Goal: Task Accomplishment & Management: Manage account settings

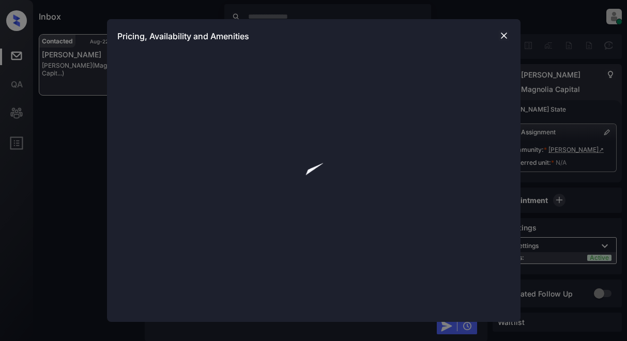
scroll to position [1714, 0]
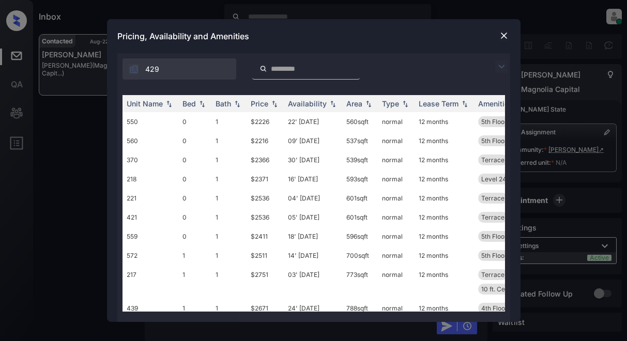
click at [500, 67] on img at bounding box center [501, 66] width 12 height 12
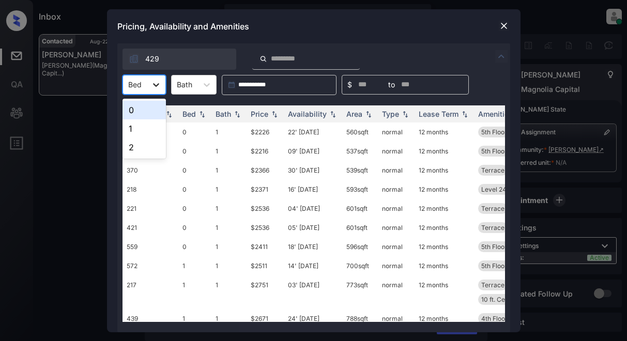
click at [150, 90] on div at bounding box center [156, 84] width 19 height 19
click at [145, 144] on div "2" at bounding box center [143, 147] width 43 height 19
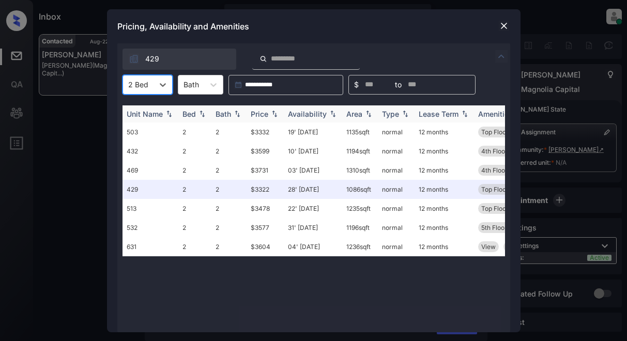
click at [262, 114] on div "Price" at bounding box center [259, 113] width 18 height 9
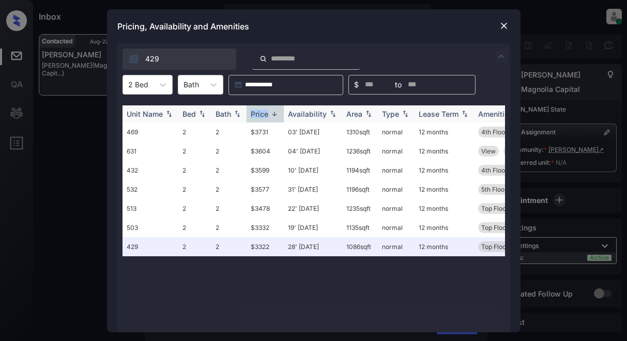
click at [262, 114] on div "Price" at bounding box center [259, 113] width 18 height 9
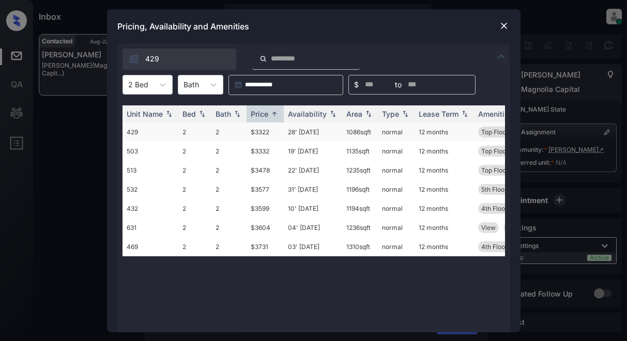
click at [261, 132] on td "$3322" at bounding box center [264, 131] width 37 height 19
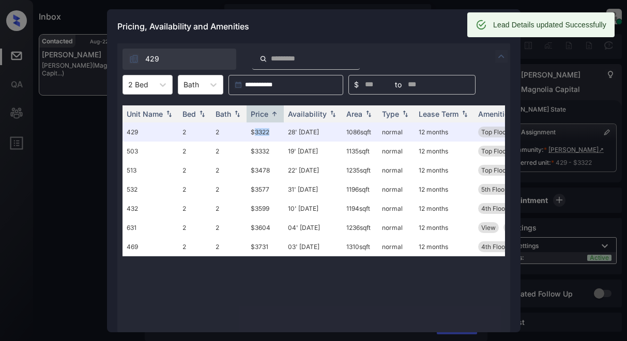
scroll to position [1849, 0]
click at [439, 25] on div "Pricing, Availability and Amenities" at bounding box center [313, 26] width 413 height 34
click at [439, 24] on div "Pricing, Availability and Amenities" at bounding box center [313, 26] width 413 height 34
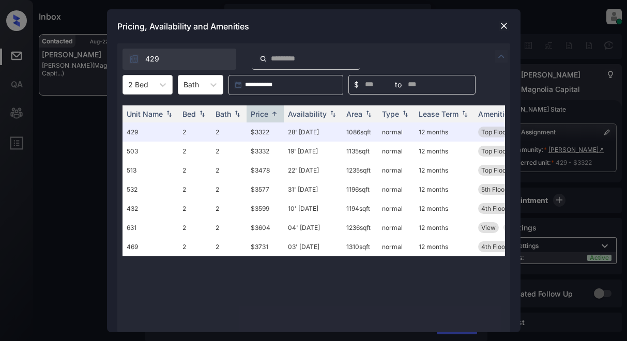
click at [499, 28] on img at bounding box center [503, 26] width 10 height 10
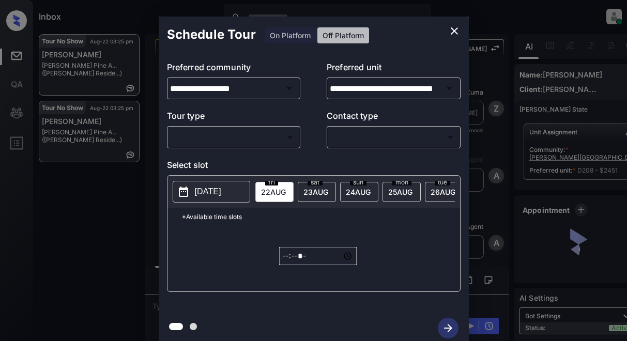
scroll to position [3424, 0]
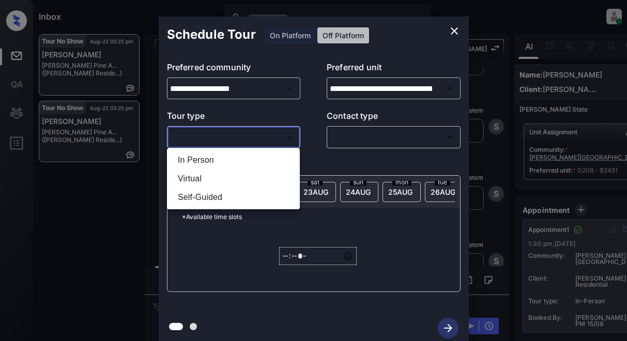
click at [243, 136] on body "Inbox Lyzzelle M. Ceralde Online Set yourself offline Set yourself on break Pro…" at bounding box center [313, 170] width 627 height 341
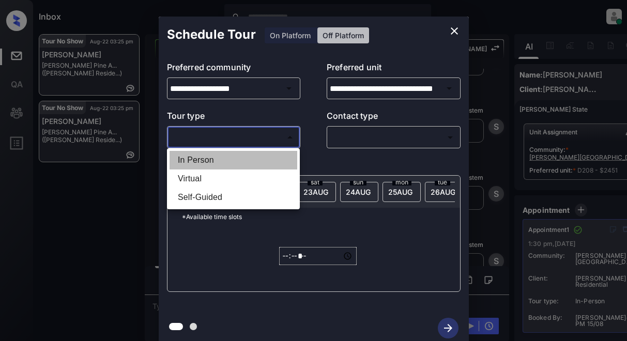
click at [212, 160] on li "In Person" at bounding box center [233, 160] width 128 height 19
type input "********"
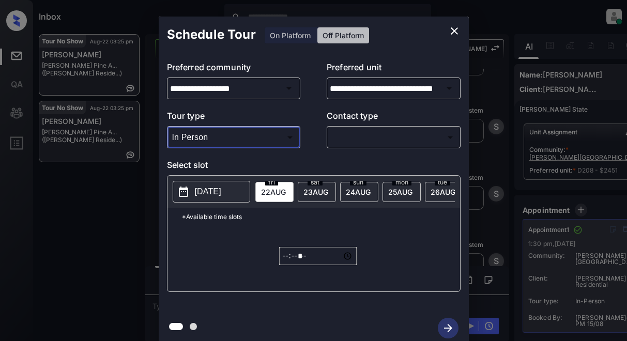
click at [367, 139] on body "Inbox Lyzzelle M. Ceralde Online Set yourself offline Set yourself on break Pro…" at bounding box center [313, 170] width 627 height 341
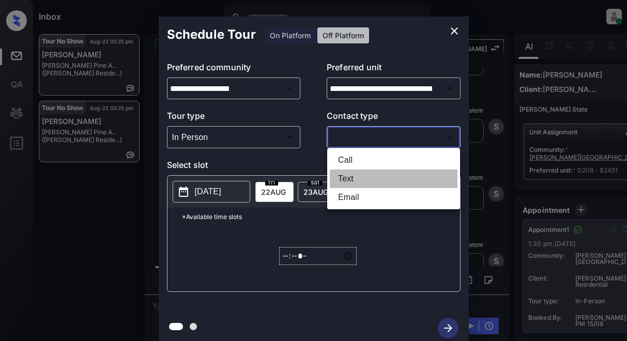
click at [341, 181] on li "Text" at bounding box center [394, 178] width 128 height 19
type input "****"
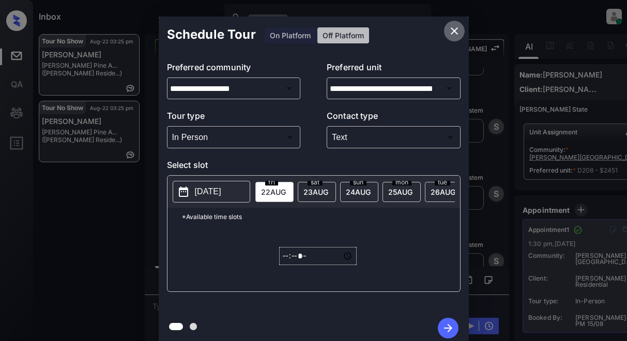
click at [459, 30] on icon "close" at bounding box center [454, 31] width 12 height 12
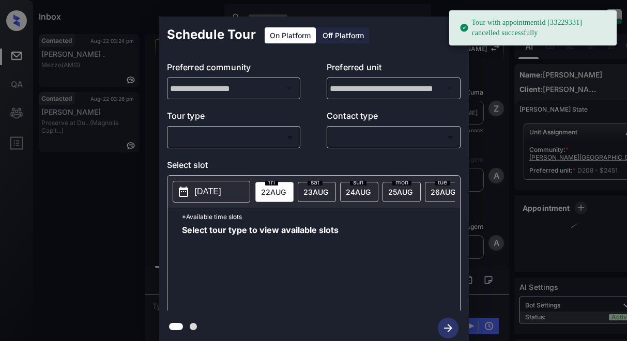
scroll to position [3912, 0]
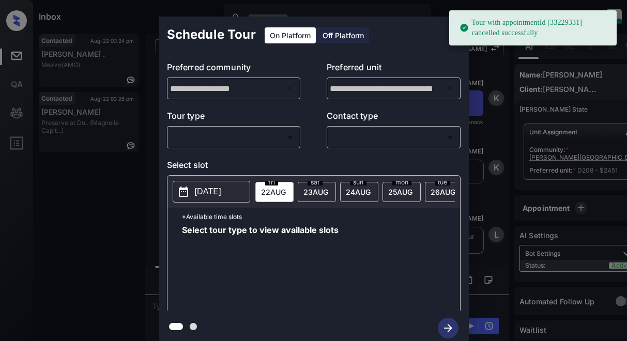
click at [246, 135] on body "Tour with appointmentId [33229331] cancelled successfully Inbox Lyzzelle [PERSO…" at bounding box center [313, 170] width 627 height 341
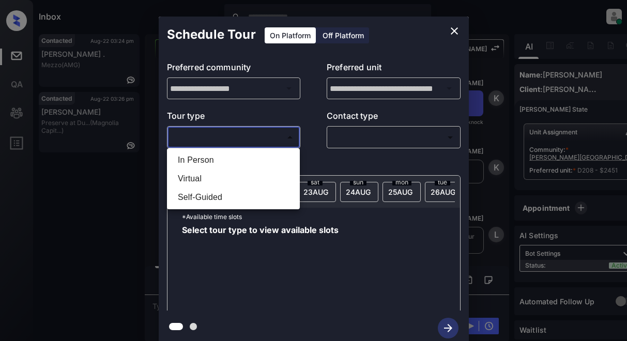
click at [205, 157] on li "In Person" at bounding box center [233, 160] width 128 height 19
type input "********"
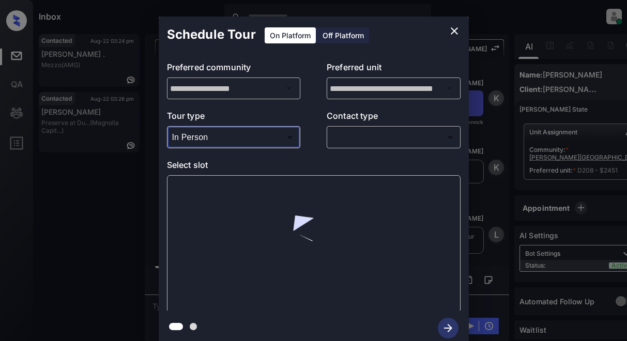
click at [339, 137] on body "Inbox Lyzzelle M. Ceralde Online Set yourself offline Set yourself on break Pro…" at bounding box center [313, 170] width 627 height 341
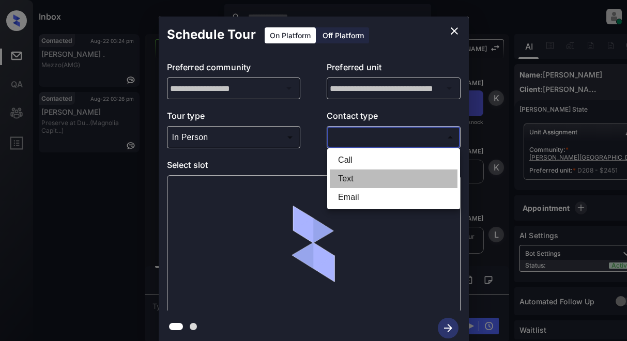
click at [348, 180] on li "Text" at bounding box center [394, 178] width 128 height 19
type input "****"
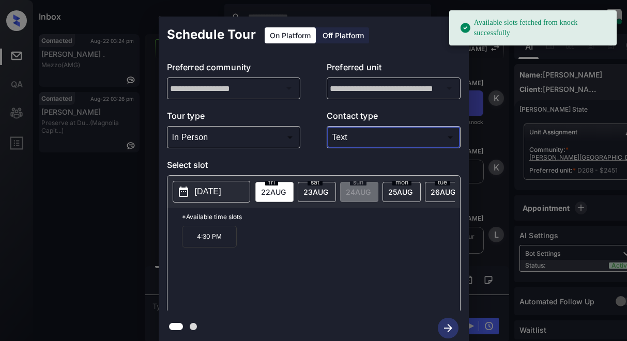
click at [208, 192] on p "[DATE]" at bounding box center [208, 191] width 26 height 12
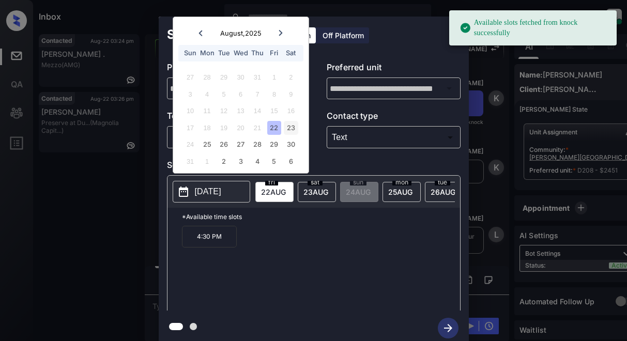
click at [288, 126] on div "23" at bounding box center [291, 128] width 14 height 14
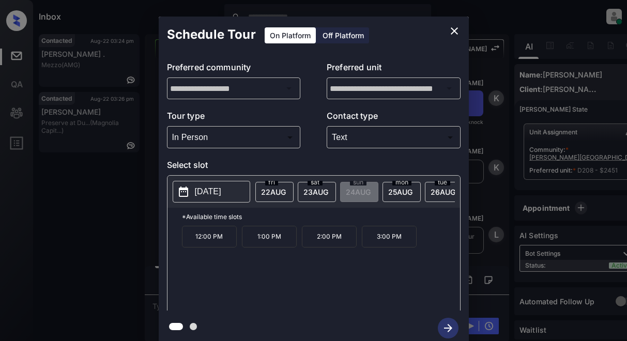
click at [212, 240] on p "12:00 PM" at bounding box center [209, 237] width 55 height 22
click at [451, 324] on icon "button" at bounding box center [447, 328] width 21 height 21
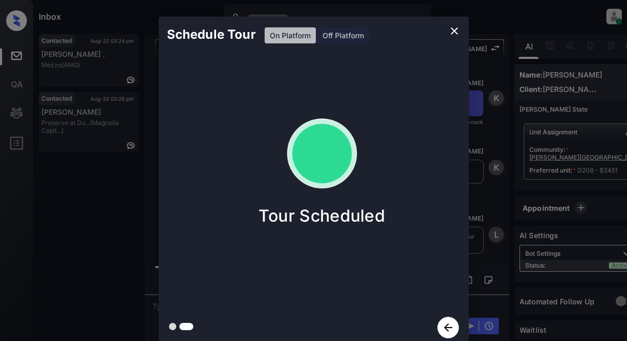
click at [455, 34] on icon "close" at bounding box center [454, 31] width 12 height 12
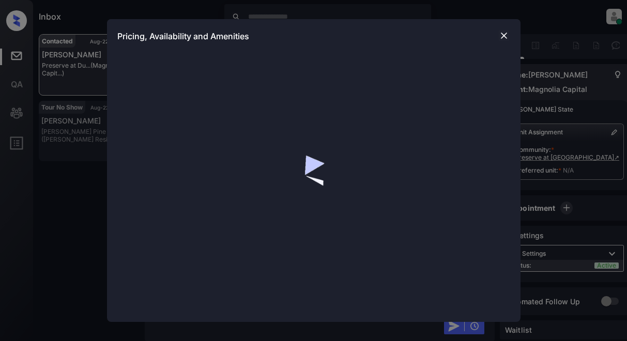
scroll to position [463, 0]
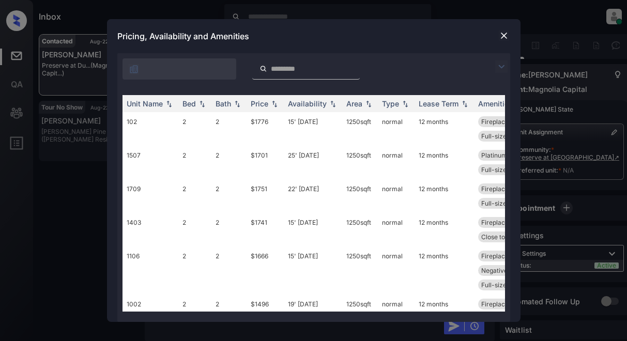
click at [506, 61] on img at bounding box center [501, 66] width 12 height 12
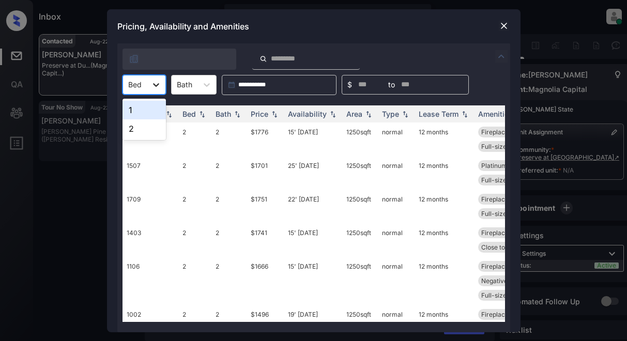
click at [160, 85] on icon at bounding box center [156, 85] width 10 height 10
click at [147, 108] on div "1" at bounding box center [143, 110] width 43 height 19
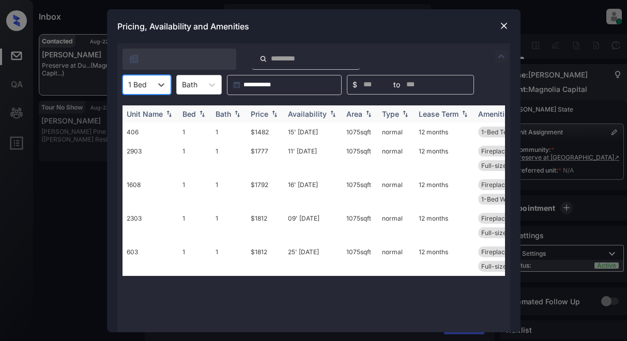
click at [255, 113] on div "Price" at bounding box center [259, 113] width 18 height 9
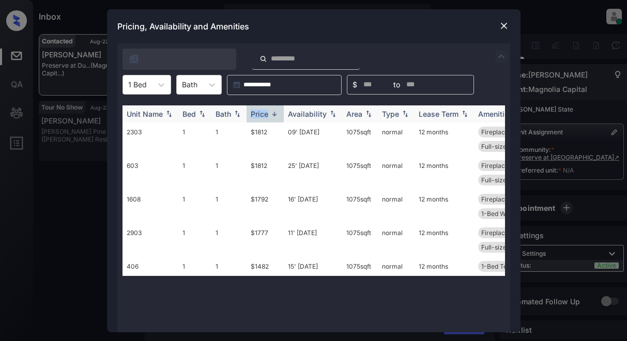
click at [255, 113] on div "Price" at bounding box center [259, 113] width 18 height 9
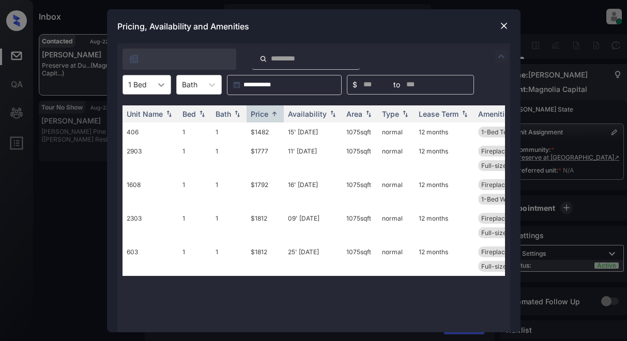
click at [164, 88] on icon at bounding box center [161, 85] width 10 height 10
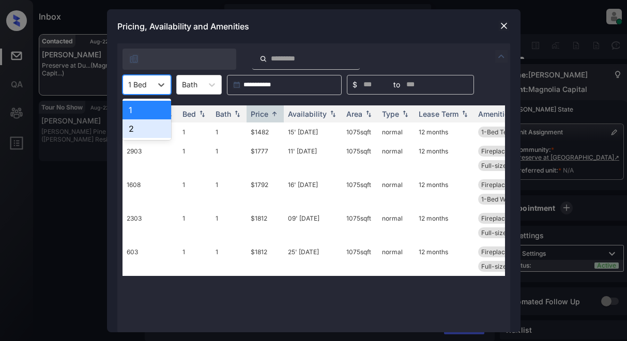
click at [143, 128] on div "2" at bounding box center [146, 128] width 49 height 19
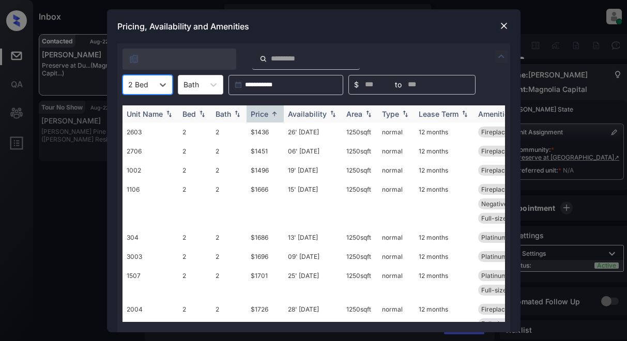
click at [251, 114] on div "Price" at bounding box center [259, 113] width 18 height 9
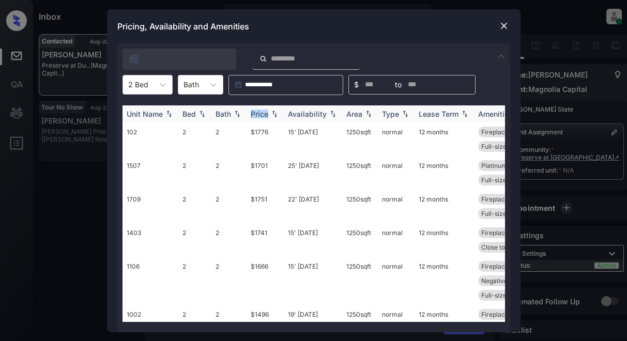
click at [251, 114] on div "Price" at bounding box center [259, 113] width 18 height 9
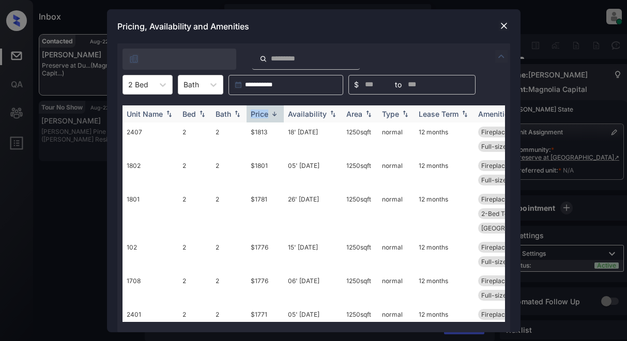
click at [251, 114] on div "Price" at bounding box center [259, 113] width 18 height 9
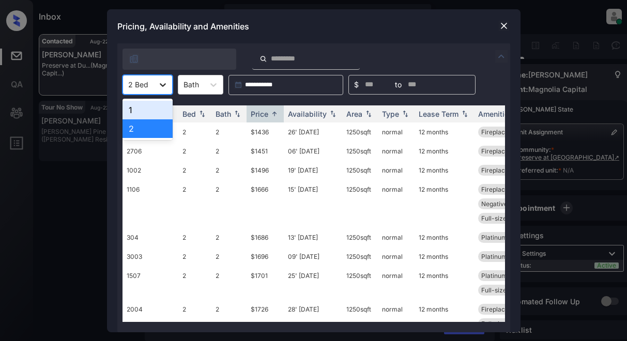
click at [162, 87] on icon at bounding box center [163, 85] width 10 height 10
click at [153, 111] on div "1" at bounding box center [147, 110] width 50 height 19
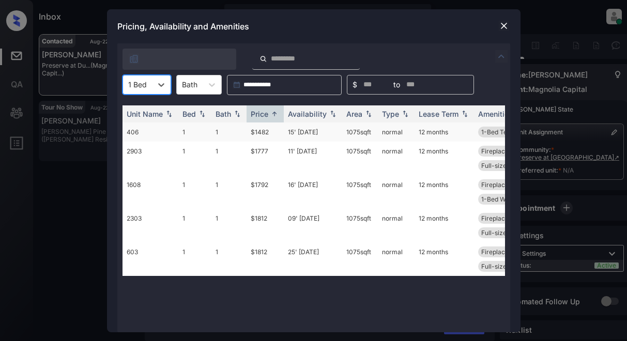
click at [261, 133] on td "$1482" at bounding box center [264, 131] width 37 height 19
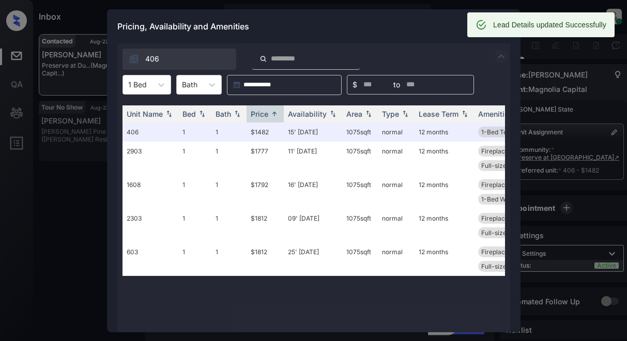
click at [411, 23] on div "Pricing, Availability and Amenities" at bounding box center [313, 26] width 413 height 34
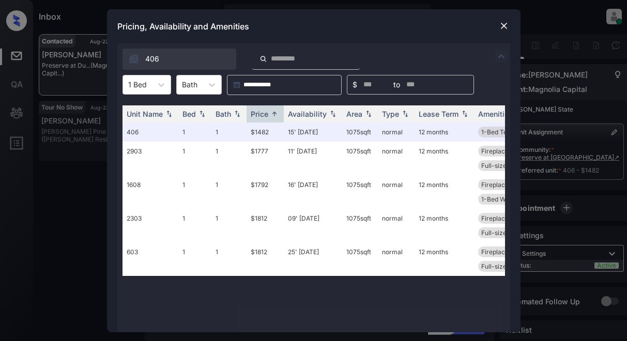
click at [503, 28] on img at bounding box center [503, 26] width 10 height 10
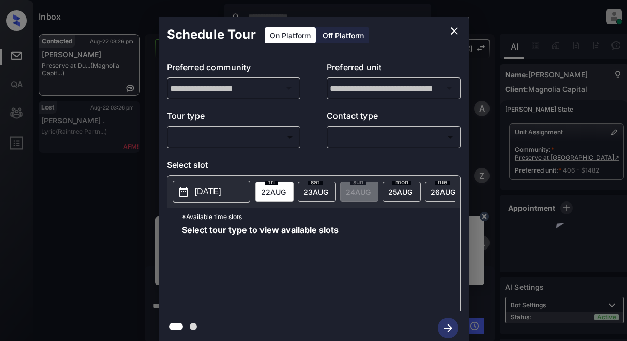
scroll to position [789, 0]
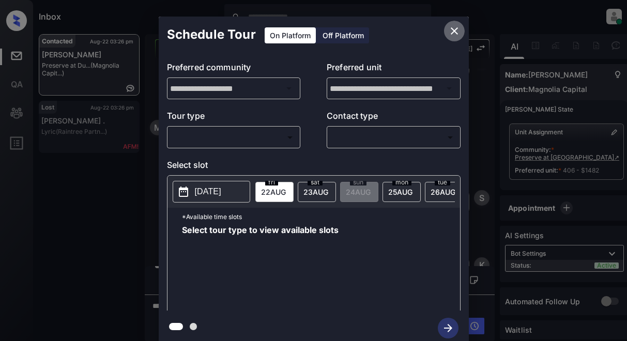
click at [451, 30] on icon "close" at bounding box center [454, 31] width 12 height 12
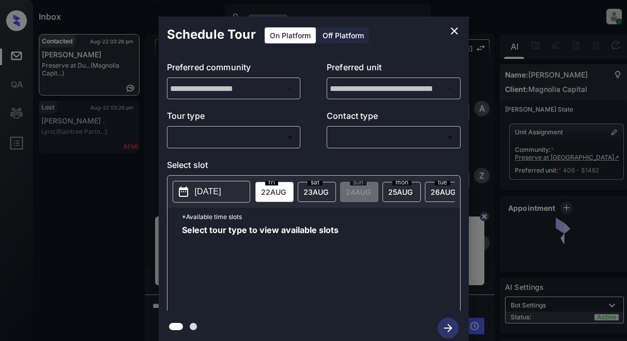
scroll to position [671, 0]
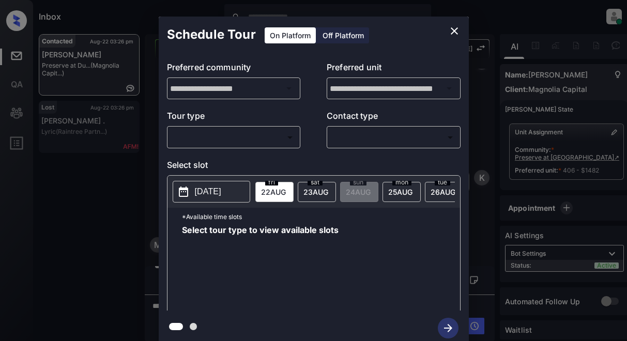
click at [197, 149] on div "**********" at bounding box center [314, 182] width 310 height 258
click at [199, 137] on body "Inbox Lyzzelle [PERSON_NAME] Online Set yourself offline Set yourself on break …" at bounding box center [313, 170] width 627 height 341
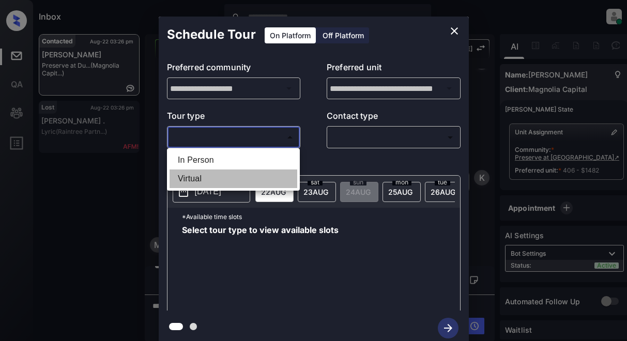
click at [192, 175] on li "Virtual" at bounding box center [233, 178] width 128 height 19
type input "*******"
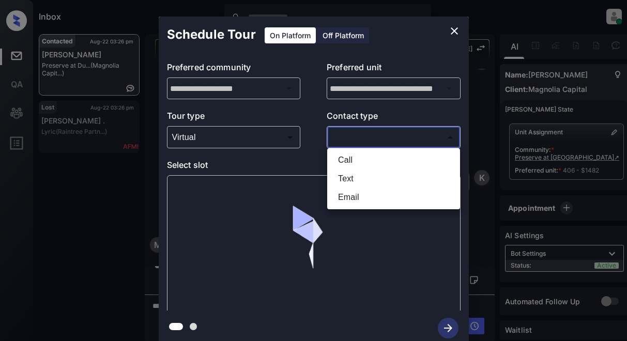
click at [353, 132] on body "Inbox Lyzzelle [PERSON_NAME] Online Set yourself offline Set yourself on break …" at bounding box center [313, 170] width 627 height 341
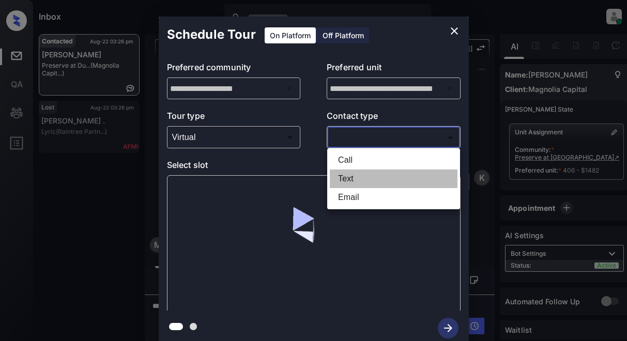
click at [347, 179] on li "Text" at bounding box center [394, 178] width 128 height 19
type input "****"
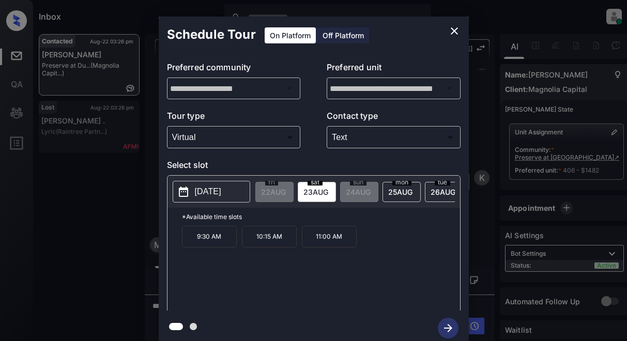
click at [195, 194] on p "2025-08-23" at bounding box center [208, 191] width 26 height 12
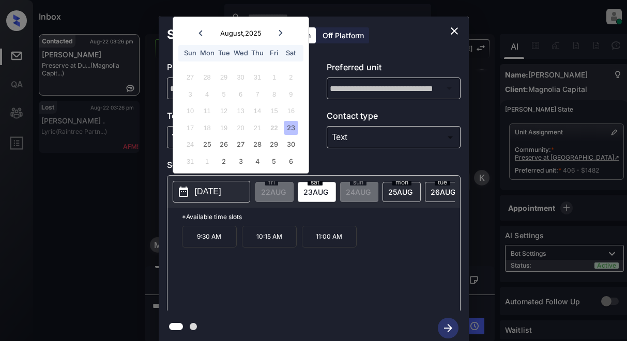
click at [211, 245] on p "9:30 AM" at bounding box center [209, 237] width 55 height 22
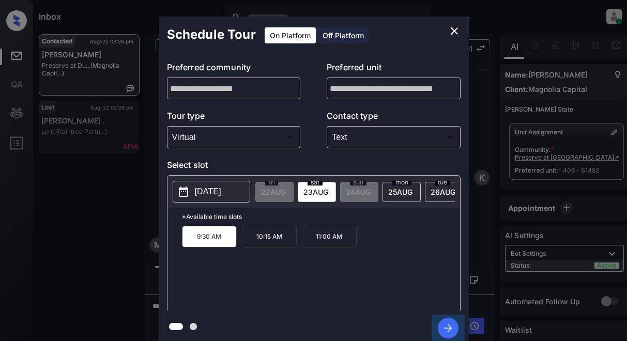
click at [450, 327] on icon "button" at bounding box center [448, 328] width 8 height 8
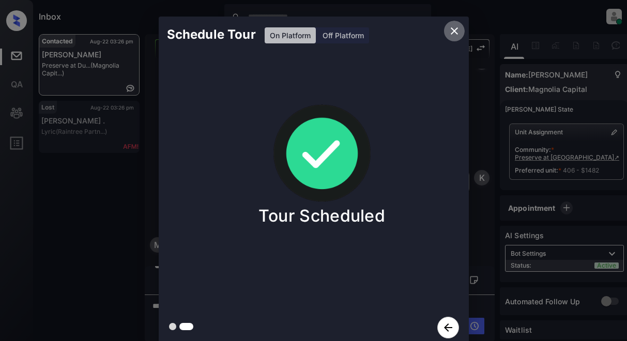
click at [453, 32] on icon "close" at bounding box center [454, 31] width 12 height 12
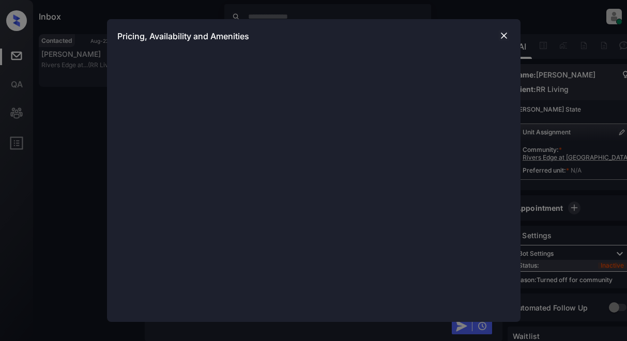
scroll to position [413, 0]
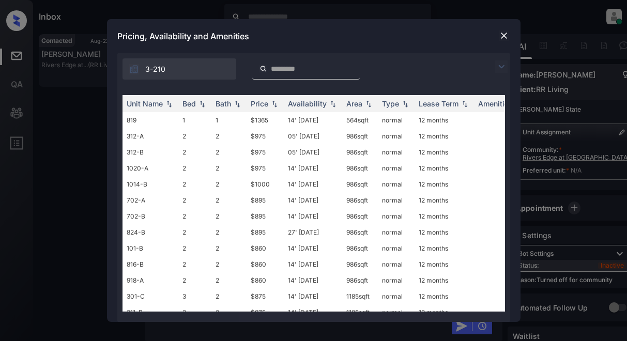
click at [498, 37] on img at bounding box center [503, 35] width 10 height 10
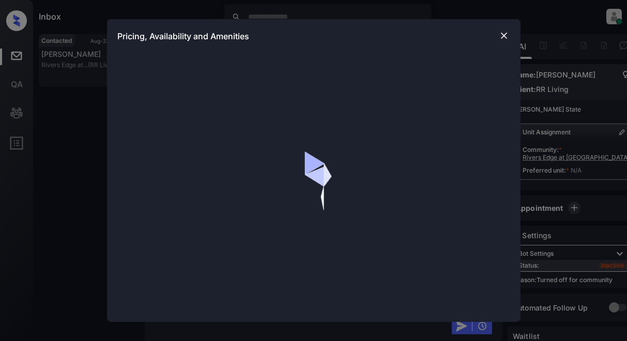
scroll to position [413, 0]
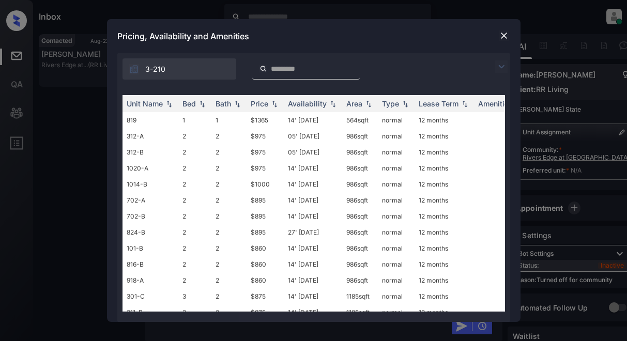
click at [501, 36] on img at bounding box center [503, 35] width 10 height 10
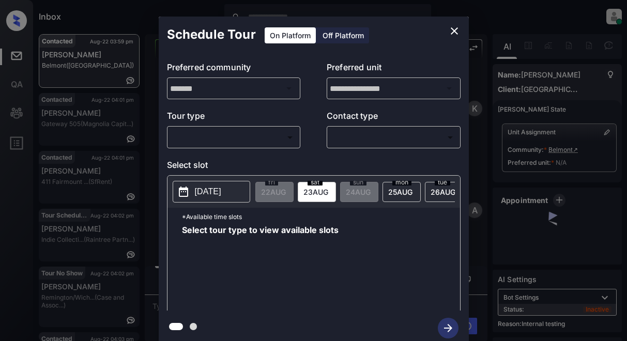
scroll to position [3601, 0]
click at [255, 139] on body "Inbox Lyzzelle [PERSON_NAME] Online Set yourself offline Set yourself on break …" at bounding box center [313, 170] width 627 height 341
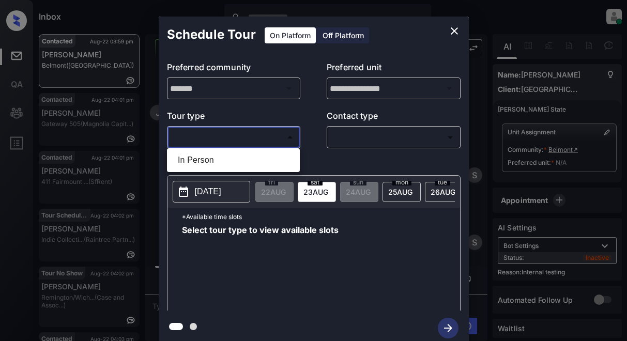
click at [224, 157] on li "In Person" at bounding box center [233, 160] width 128 height 19
type input "********"
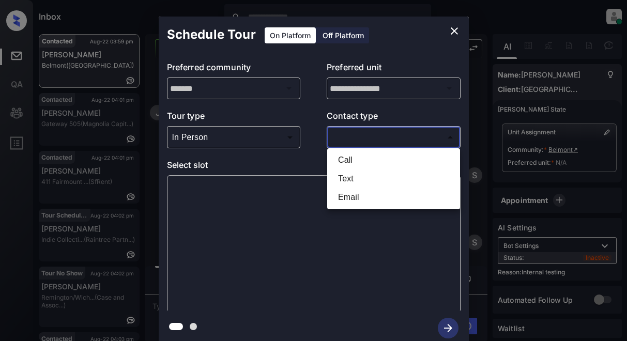
click at [346, 135] on body "Inbox Lyzzelle [PERSON_NAME] Online Set yourself offline Set yourself on break …" at bounding box center [313, 170] width 627 height 341
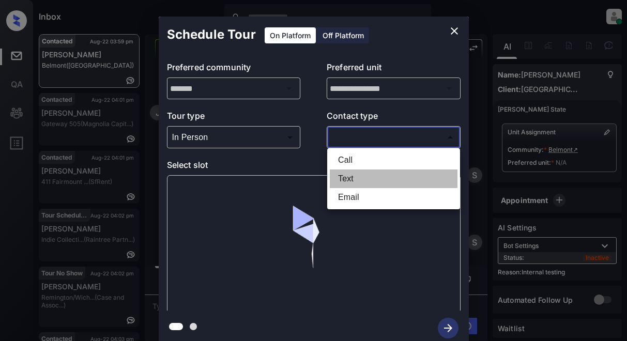
click at [346, 181] on li "Text" at bounding box center [394, 178] width 128 height 19
type input "****"
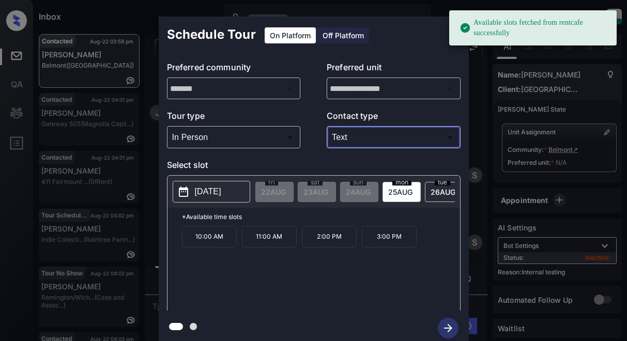
click at [204, 195] on p "[DATE]" at bounding box center [208, 191] width 26 height 12
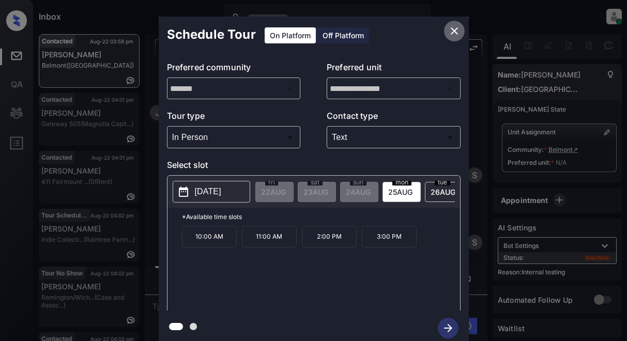
click at [455, 29] on icon "close" at bounding box center [454, 31] width 12 height 12
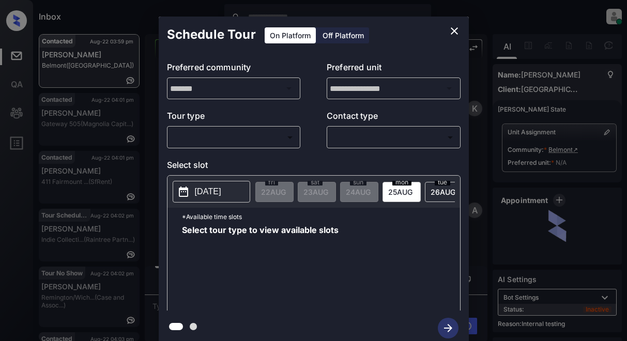
scroll to position [3601, 0]
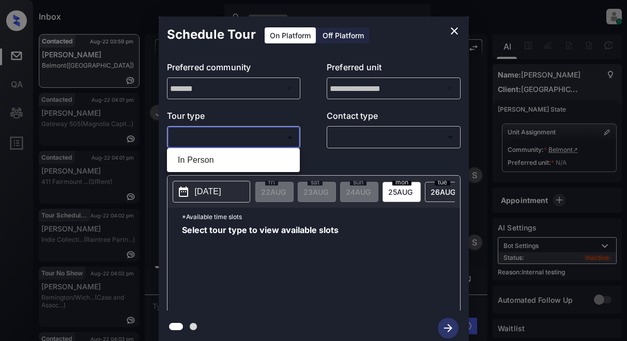
click at [230, 145] on body "Inbox Lyzzelle [PERSON_NAME] Online Set yourself offline Set yourself on break …" at bounding box center [313, 170] width 627 height 341
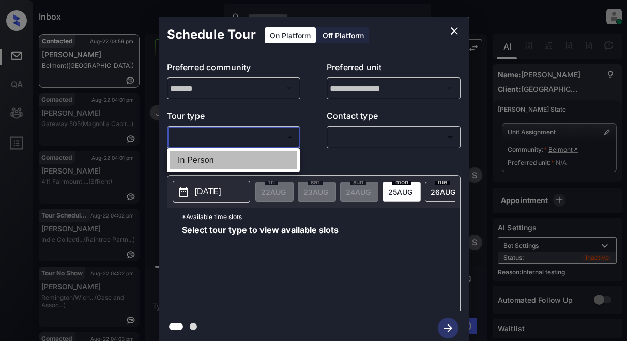
click at [205, 162] on li "In Person" at bounding box center [233, 160] width 128 height 19
type input "********"
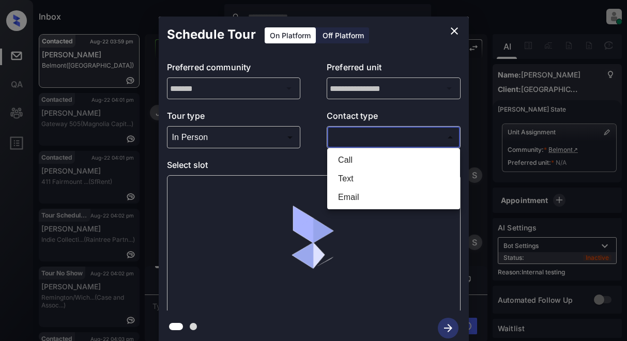
click at [338, 139] on body "Inbox Lyzzelle [PERSON_NAME] Online Set yourself offline Set yourself on break …" at bounding box center [313, 170] width 627 height 341
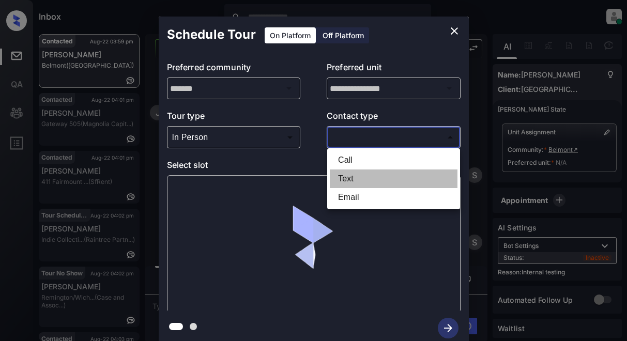
click at [342, 183] on li "Text" at bounding box center [394, 178] width 128 height 19
type input "****"
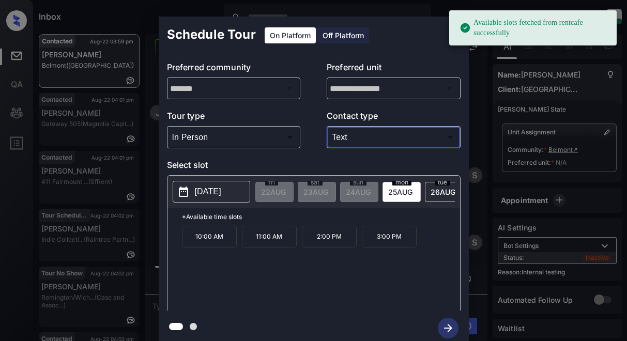
click at [221, 190] on p "[DATE]" at bounding box center [208, 191] width 26 height 12
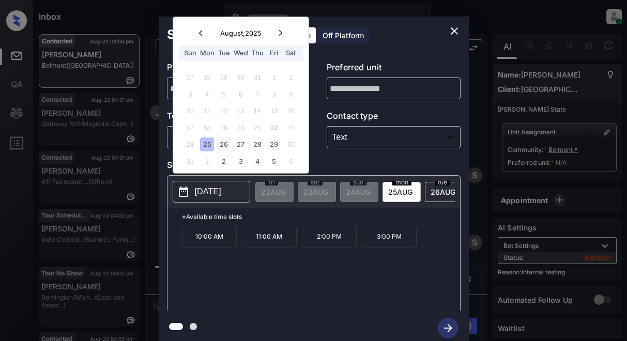
click at [225, 145] on div "26" at bounding box center [223, 144] width 14 height 14
click at [239, 144] on div "27" at bounding box center [240, 144] width 14 height 14
click at [260, 141] on div "28" at bounding box center [257, 144] width 14 height 14
click at [276, 148] on div "29" at bounding box center [274, 144] width 14 height 14
click at [207, 146] on div "25" at bounding box center [207, 144] width 14 height 14
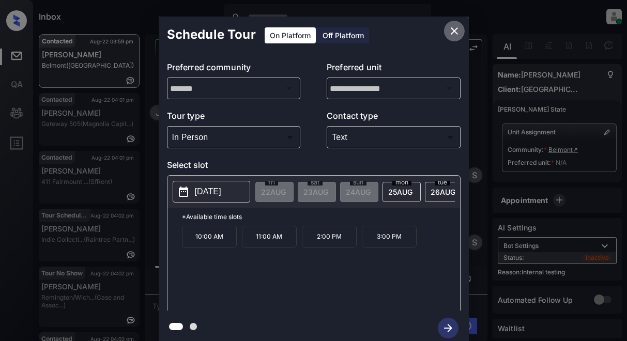
click at [454, 28] on icon "close" at bounding box center [454, 31] width 12 height 12
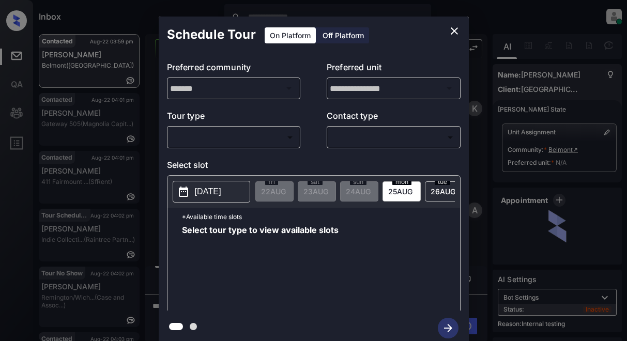
scroll to position [3601, 0]
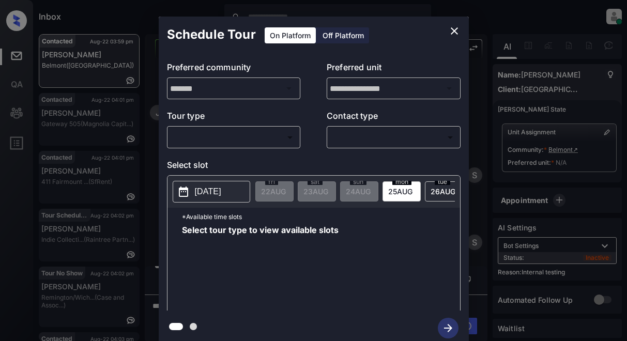
click at [217, 191] on p "2025-08-25" at bounding box center [208, 191] width 26 height 12
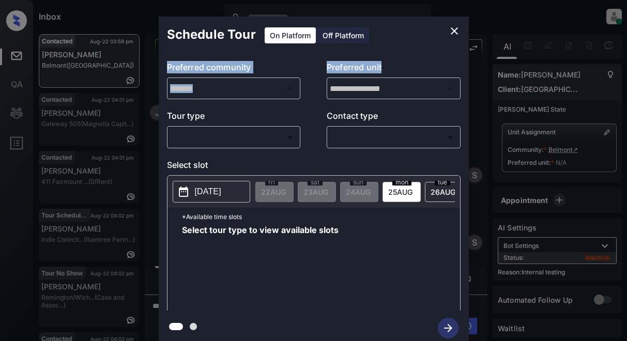
click at [410, 52] on div "**********" at bounding box center [314, 181] width 310 height 329
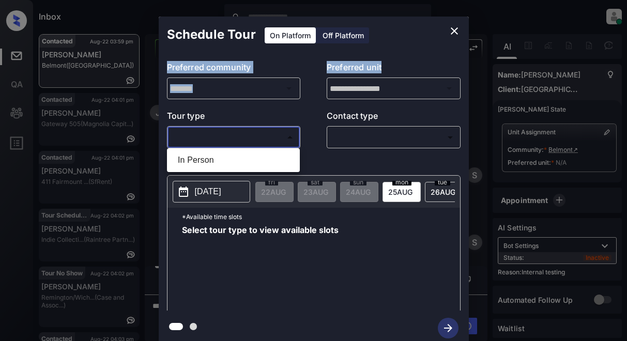
drag, startPoint x: 209, startPoint y: 140, endPoint x: 219, endPoint y: 139, distance: 9.9
click at [210, 140] on body "Inbox Lyzzelle M. Ceralde Online Set yourself offline Set yourself on break Pro…" at bounding box center [313, 170] width 627 height 341
click at [222, 155] on li "In Person" at bounding box center [233, 160] width 128 height 19
type input "********"
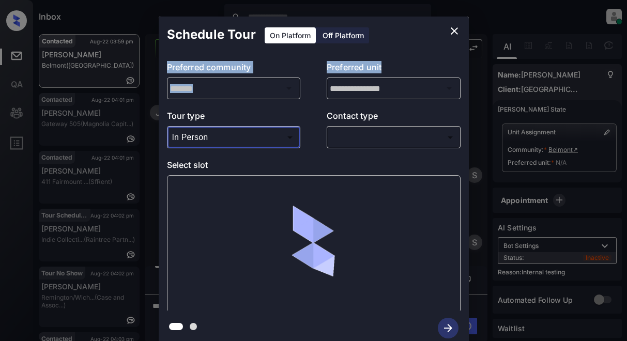
click at [348, 133] on body "Inbox Lyzzelle M. Ceralde Online Set yourself offline Set yourself on break Pro…" at bounding box center [313, 170] width 627 height 341
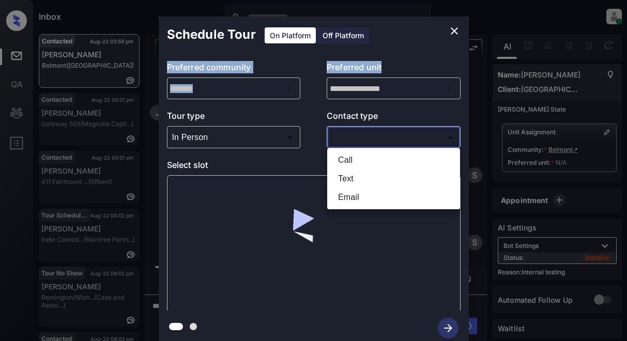
click at [344, 183] on li "Text" at bounding box center [394, 178] width 128 height 19
type input "****"
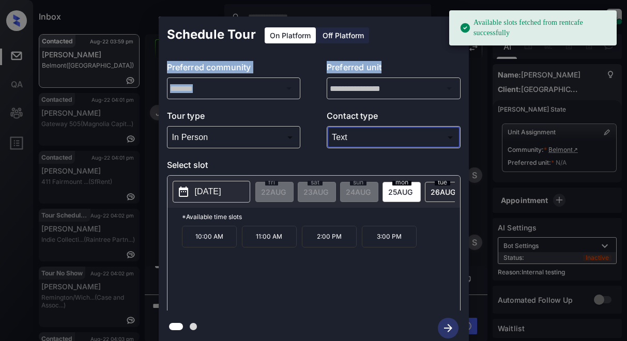
click at [221, 196] on p "2025-08-25" at bounding box center [208, 191] width 26 height 12
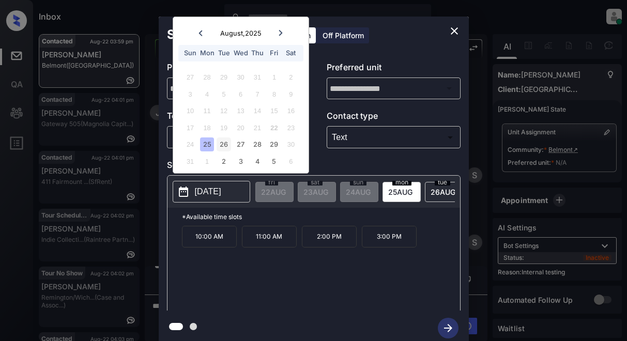
click at [227, 142] on div "26" at bounding box center [223, 144] width 14 height 14
click at [239, 142] on div "27" at bounding box center [240, 144] width 14 height 14
click at [256, 143] on div "28" at bounding box center [257, 144] width 14 height 14
click at [272, 144] on div "29" at bounding box center [274, 144] width 14 height 14
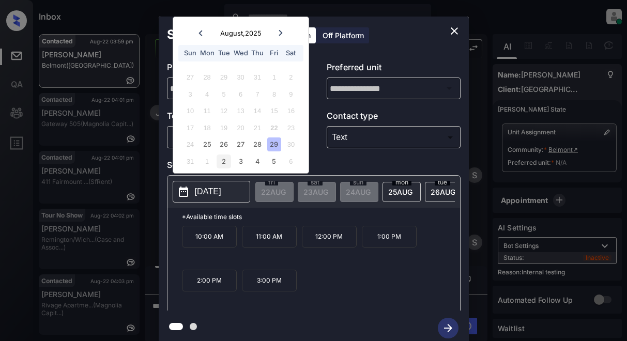
click at [221, 164] on div "2" at bounding box center [223, 161] width 14 height 14
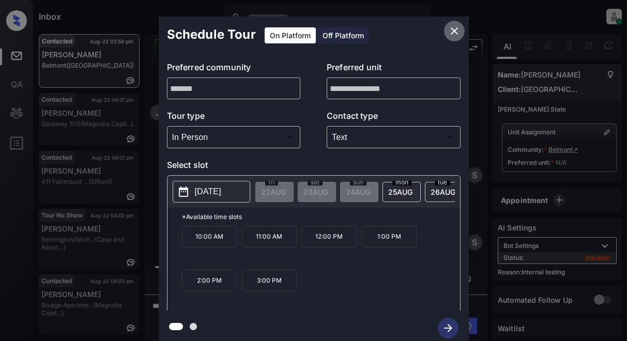
click at [446, 33] on button "close" at bounding box center [454, 31] width 21 height 21
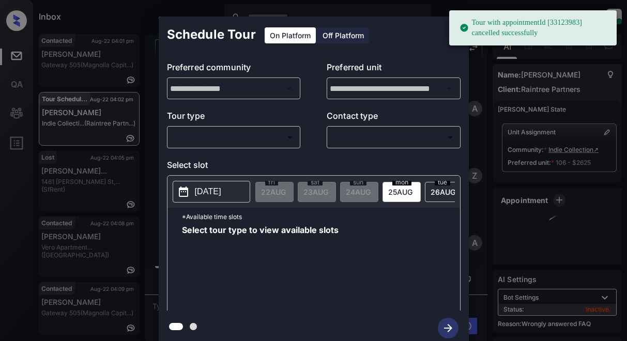
scroll to position [3441, 0]
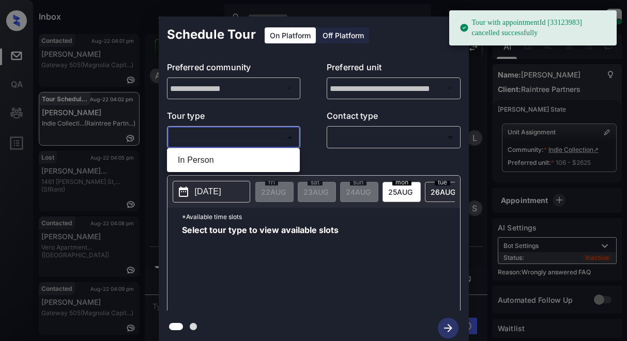
click at [241, 137] on body "Tour with appointmentId [33123983] cancelled successfully Inbox Lyzzelle M. Cer…" at bounding box center [313, 170] width 627 height 341
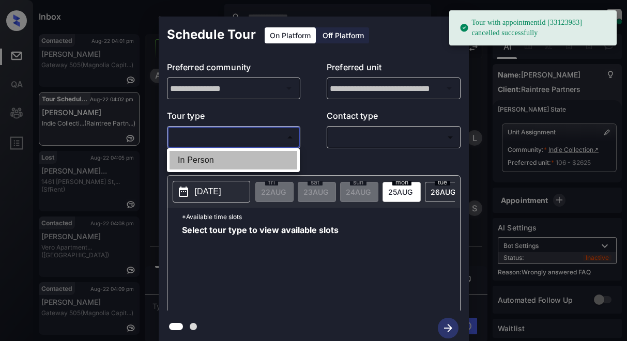
click at [218, 161] on li "In Person" at bounding box center [233, 160] width 128 height 19
type input "********"
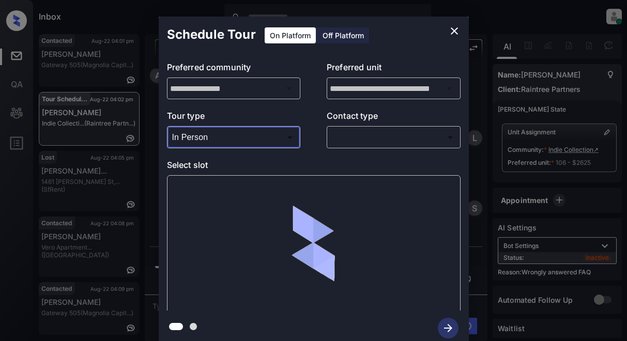
click at [348, 136] on body "Tour with appointmentId [33123983] cancelled successfully Inbox Lyzzelle M. Cer…" at bounding box center [313, 170] width 627 height 341
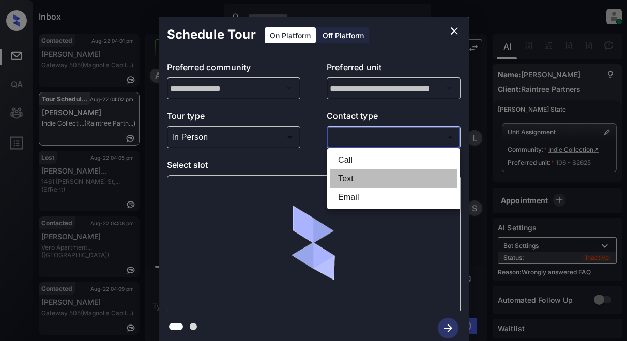
click at [344, 181] on li "Text" at bounding box center [394, 178] width 128 height 19
type input "****"
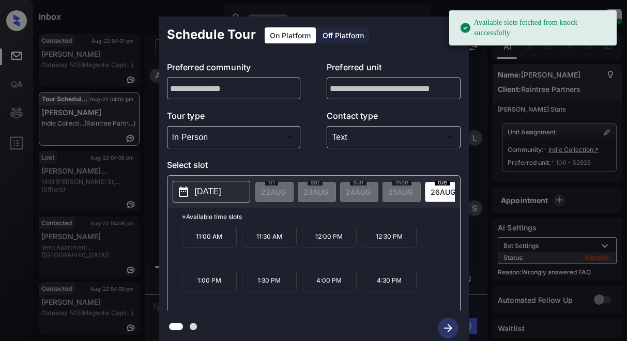
click at [221, 189] on p "[DATE]" at bounding box center [208, 191] width 26 height 12
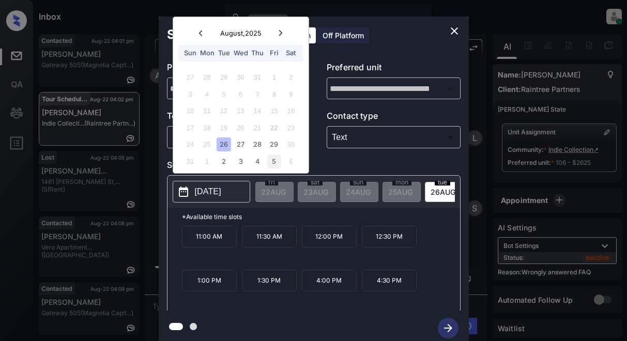
click at [274, 163] on div "5" at bounding box center [274, 161] width 14 height 14
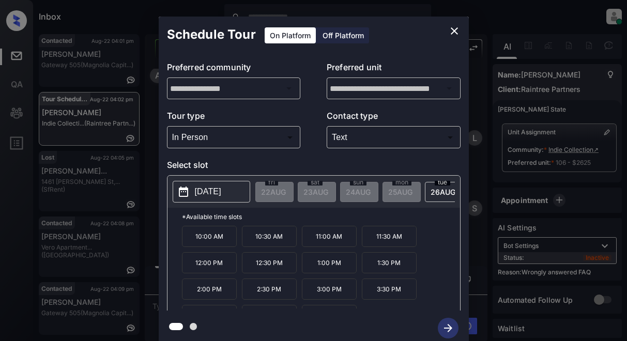
scroll to position [18, 0]
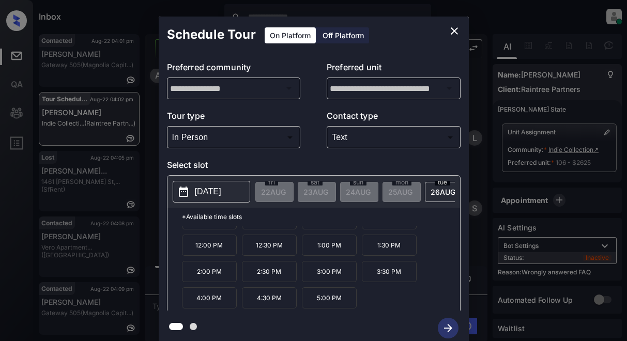
click at [338, 303] on p "5:00 PM" at bounding box center [329, 297] width 55 height 21
click at [449, 328] on icon "button" at bounding box center [448, 328] width 8 height 8
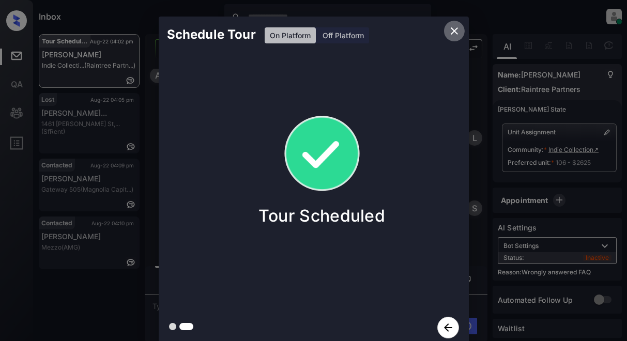
click at [451, 30] on icon "close" at bounding box center [454, 31] width 12 height 12
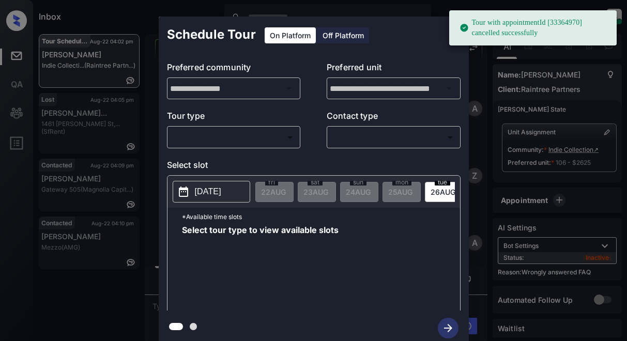
scroll to position [3863, 0]
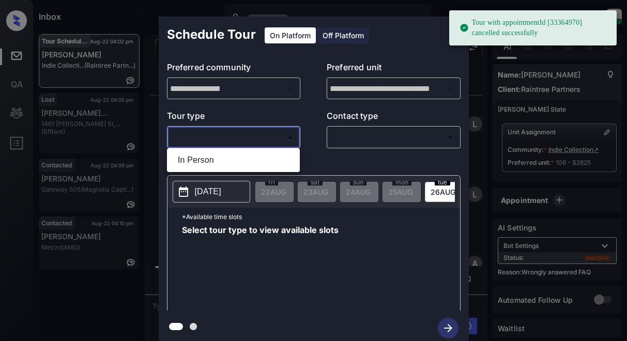
click at [206, 139] on body "Tour with appointmentId [33364970] cancelled successfully Inbox Lyzzelle [PERSO…" at bounding box center [313, 170] width 627 height 341
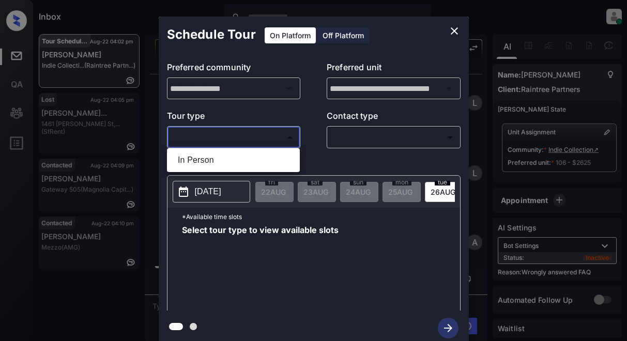
click at [212, 164] on li "In Person" at bounding box center [233, 160] width 128 height 19
type input "********"
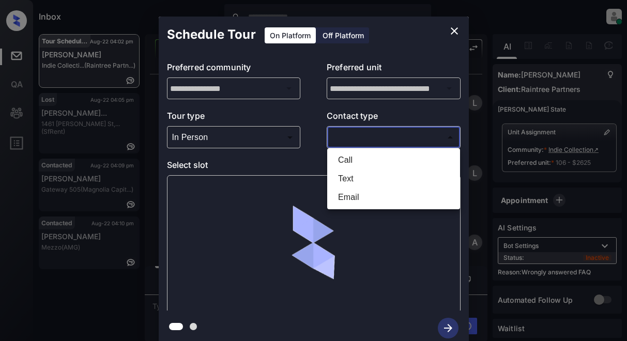
click at [359, 138] on body "Inbox Lyzzelle [PERSON_NAME] Online Set yourself offline Set yourself on break …" at bounding box center [313, 170] width 627 height 341
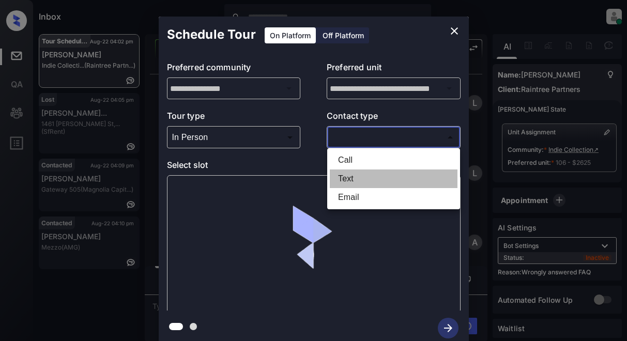
click at [349, 180] on li "Text" at bounding box center [394, 178] width 128 height 19
type input "****"
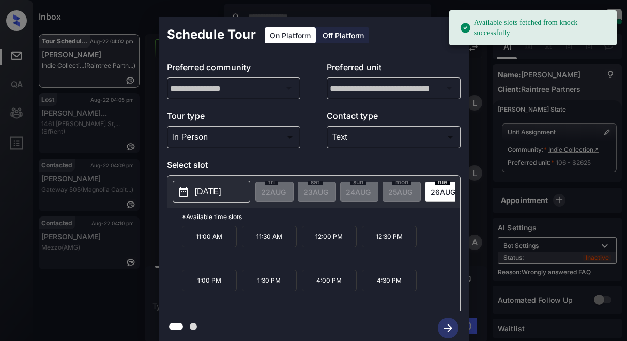
click at [221, 193] on p "[DATE]" at bounding box center [208, 191] width 26 height 12
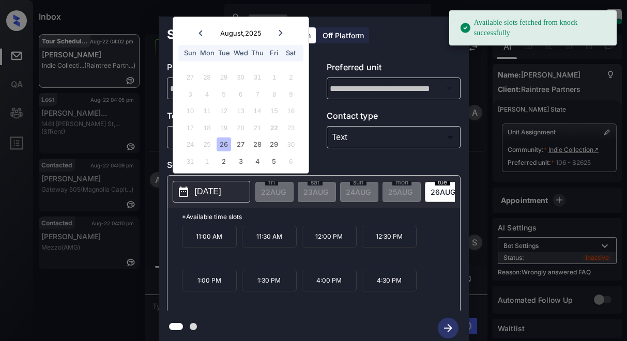
scroll to position [4200, 0]
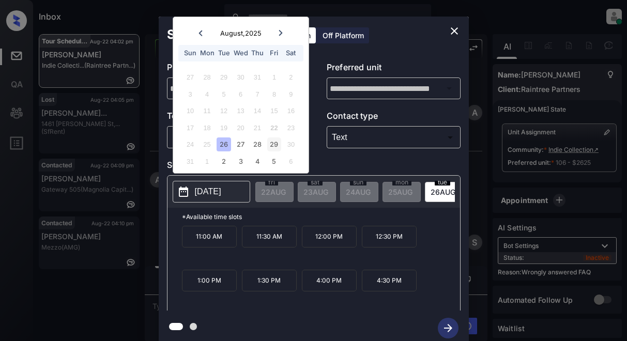
click at [273, 146] on div "29" at bounding box center [274, 144] width 14 height 14
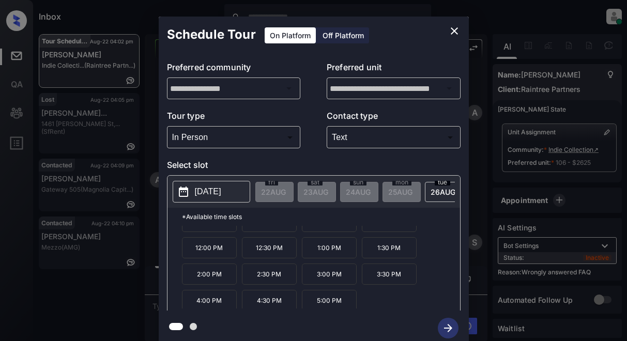
scroll to position [18, 0]
click at [320, 297] on p "5:00 PM" at bounding box center [329, 297] width 55 height 21
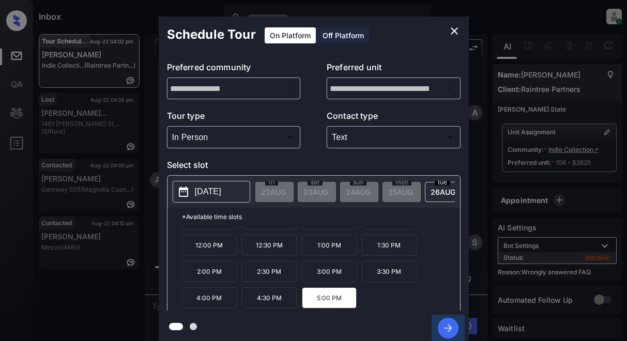
click at [442, 327] on icon "button" at bounding box center [447, 328] width 21 height 21
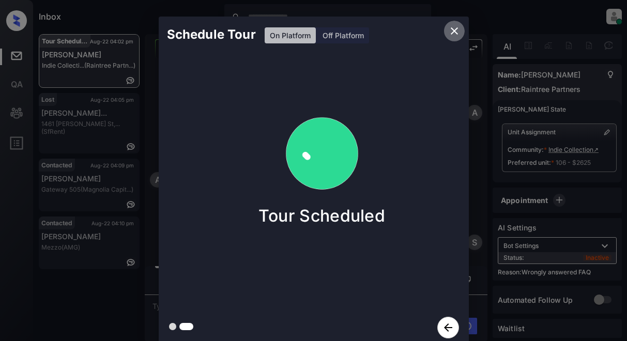
click at [455, 31] on icon "close" at bounding box center [454, 31] width 12 height 12
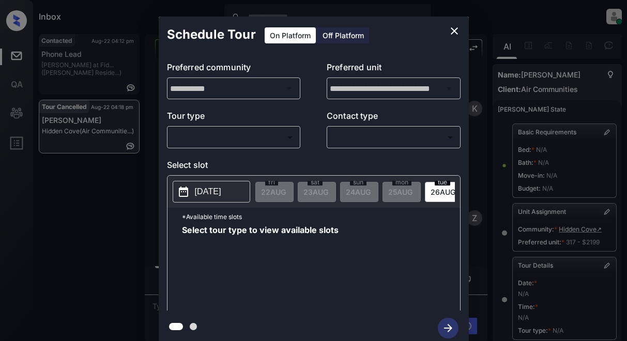
scroll to position [166, 0]
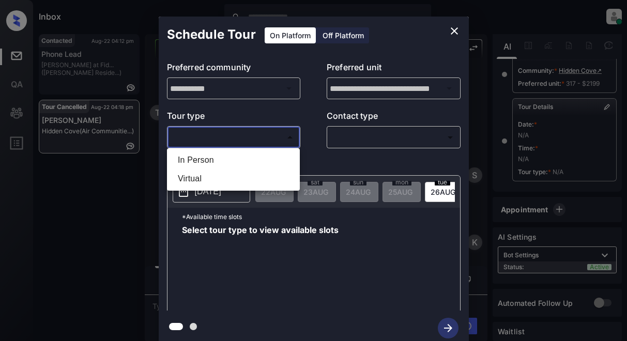
click at [231, 133] on body "Inbox Lyzzelle [PERSON_NAME] Online Set yourself offline Set yourself on break …" at bounding box center [313, 170] width 627 height 341
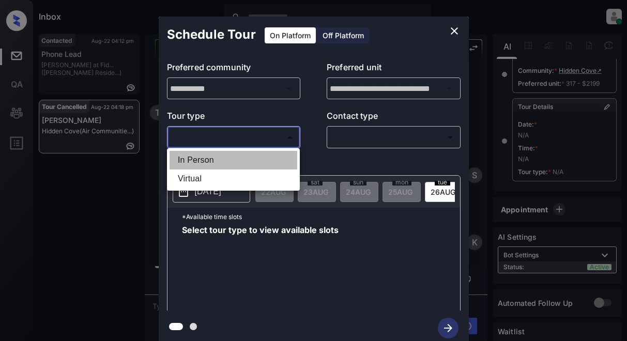
drag, startPoint x: 196, startPoint y: 159, endPoint x: 336, endPoint y: 145, distance: 140.6
click at [199, 159] on li "In Person" at bounding box center [233, 160] width 128 height 19
type input "********"
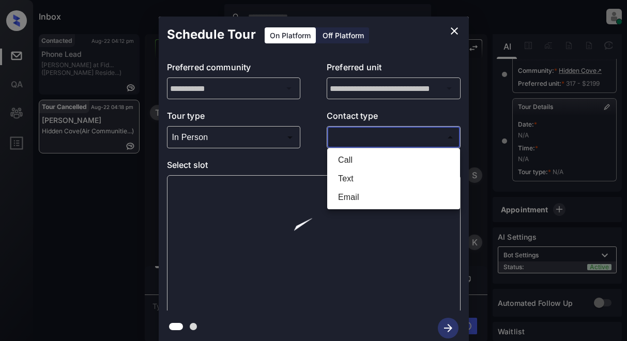
click at [350, 137] on body "Inbox Lyzzelle M. Ceralde Online Set yourself offline Set yourself on break Pro…" at bounding box center [313, 170] width 627 height 341
click at [341, 177] on li "Text" at bounding box center [394, 178] width 128 height 19
type input "****"
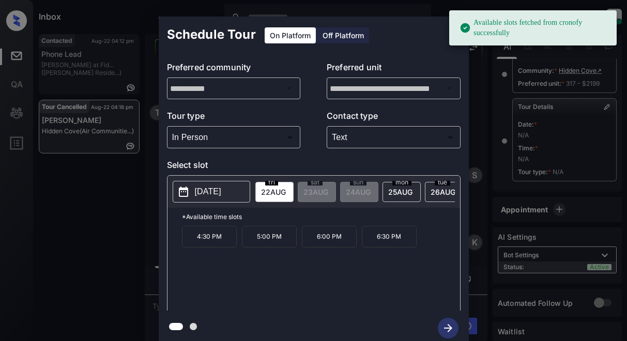
click at [206, 190] on p "[DATE]" at bounding box center [208, 191] width 26 height 12
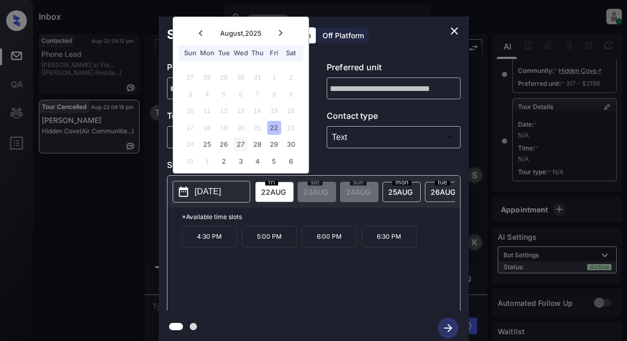
click at [243, 147] on div "27" at bounding box center [240, 144] width 14 height 14
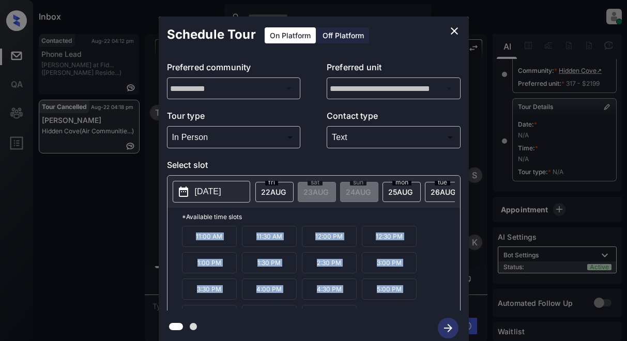
scroll to position [18, 0]
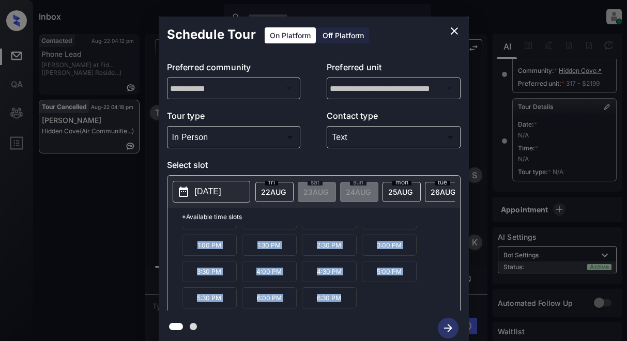
drag, startPoint x: 196, startPoint y: 239, endPoint x: 365, endPoint y: 316, distance: 185.6
click at [365, 316] on div "**********" at bounding box center [314, 181] width 310 height 329
copy div "11:00 AM 11:30 AM 12:00 PM 12:30 PM 1:00 PM 1:30 PM 2:30 PM 3:00 PM 3:30 PM 4:0…"
click at [452, 25] on icon "close" at bounding box center [454, 31] width 12 height 12
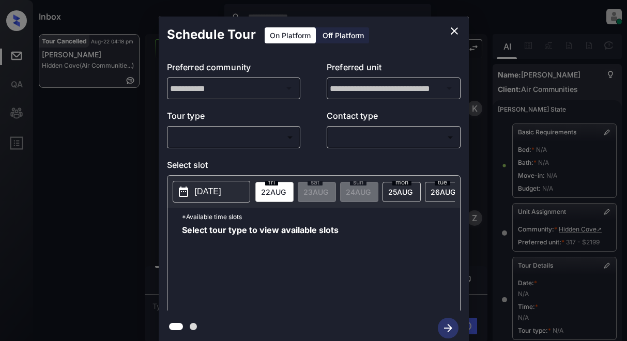
scroll to position [166, 0]
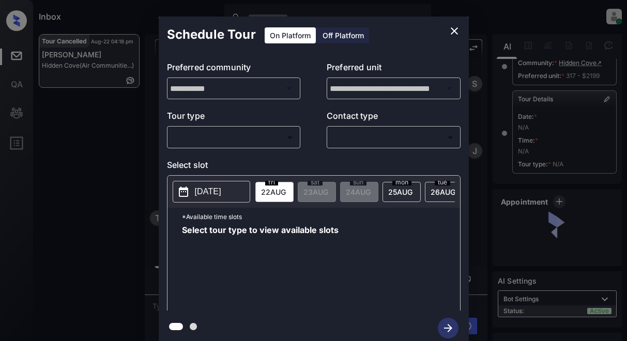
click at [261, 139] on body "Inbox Lyzzelle [PERSON_NAME] Online Set yourself offline Set yourself on break …" at bounding box center [313, 170] width 627 height 341
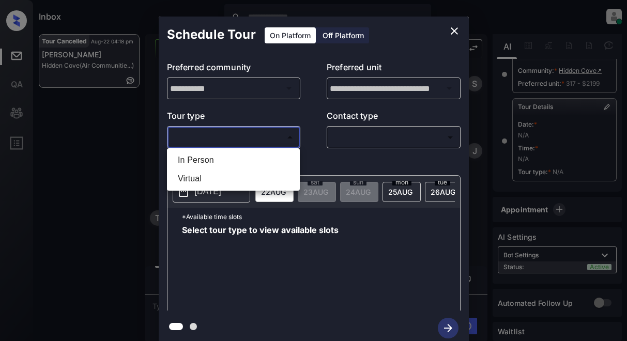
click at [217, 155] on li "In Person" at bounding box center [233, 160] width 128 height 19
type input "********"
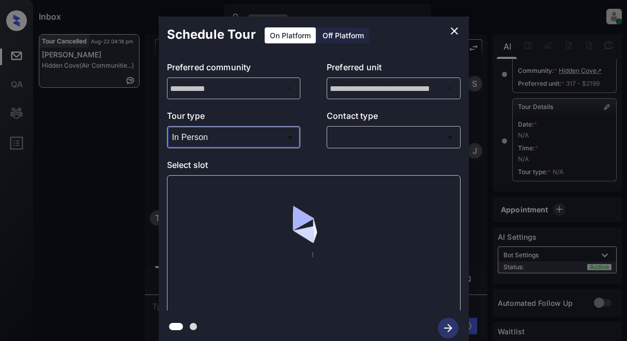
click at [346, 136] on body "Inbox Lyzzelle [PERSON_NAME] Online Set yourself offline Set yourself on break …" at bounding box center [313, 170] width 627 height 341
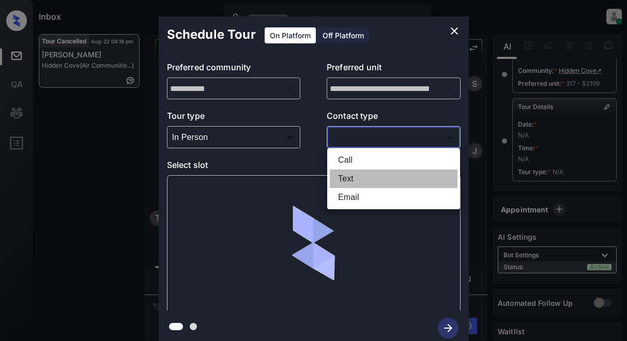
click at [342, 176] on li "Text" at bounding box center [394, 178] width 128 height 19
type input "****"
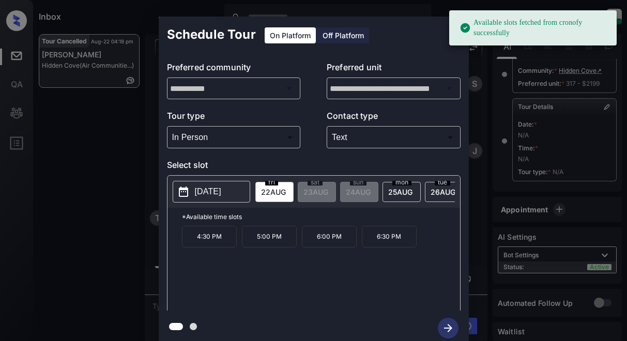
click at [206, 194] on p "[DATE]" at bounding box center [208, 191] width 26 height 12
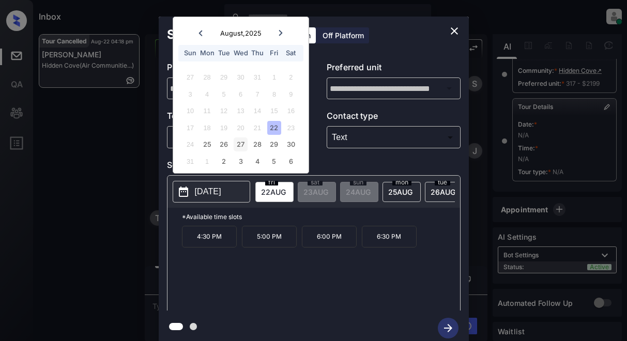
click at [243, 146] on div "27" at bounding box center [240, 144] width 14 height 14
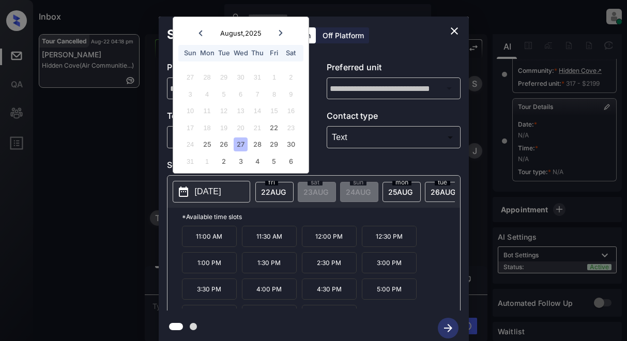
click at [453, 27] on icon "close" at bounding box center [454, 31] width 12 height 12
